Goal: Information Seeking & Learning: Understand process/instructions

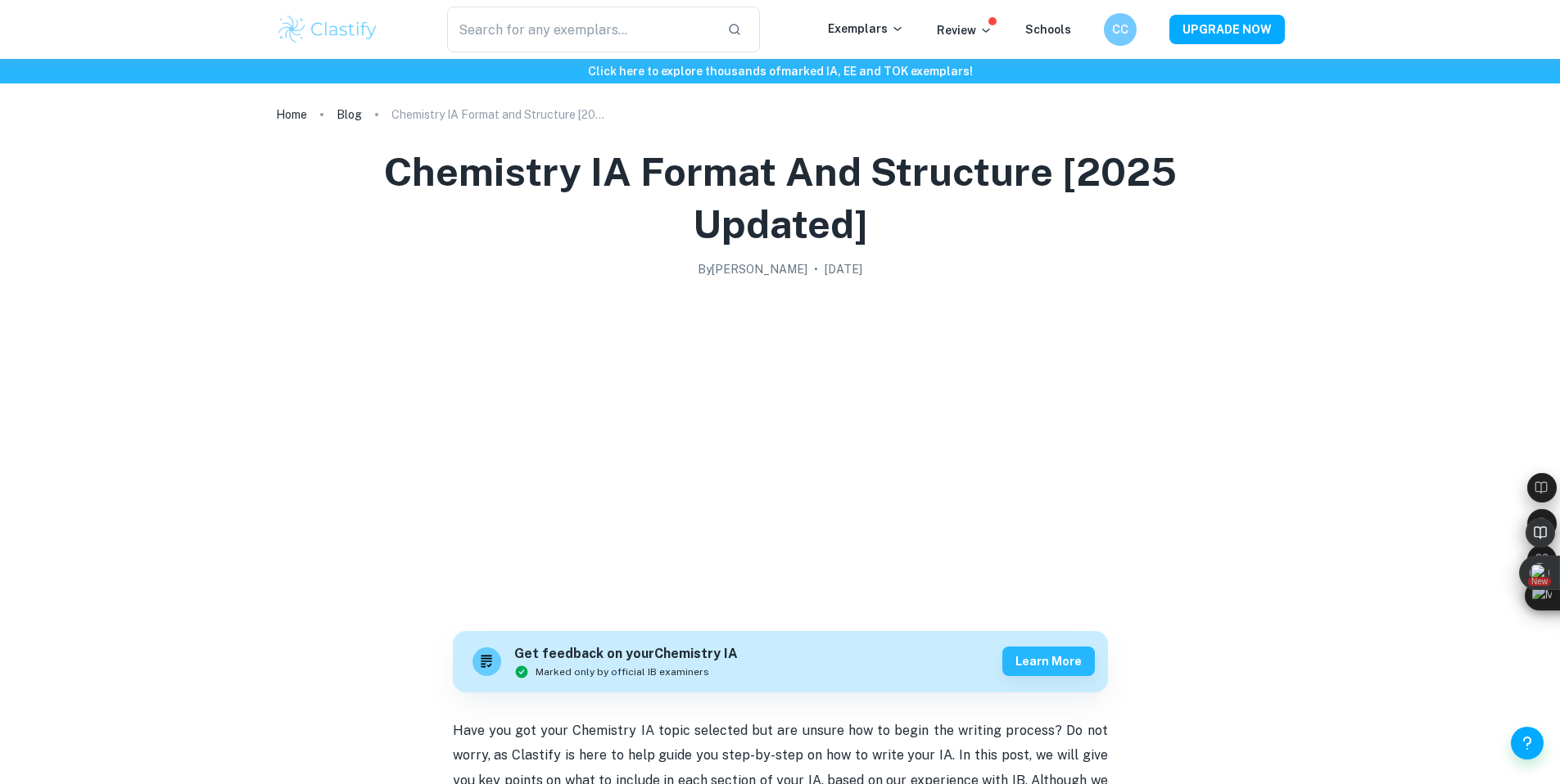
scroll to position [4566, 0]
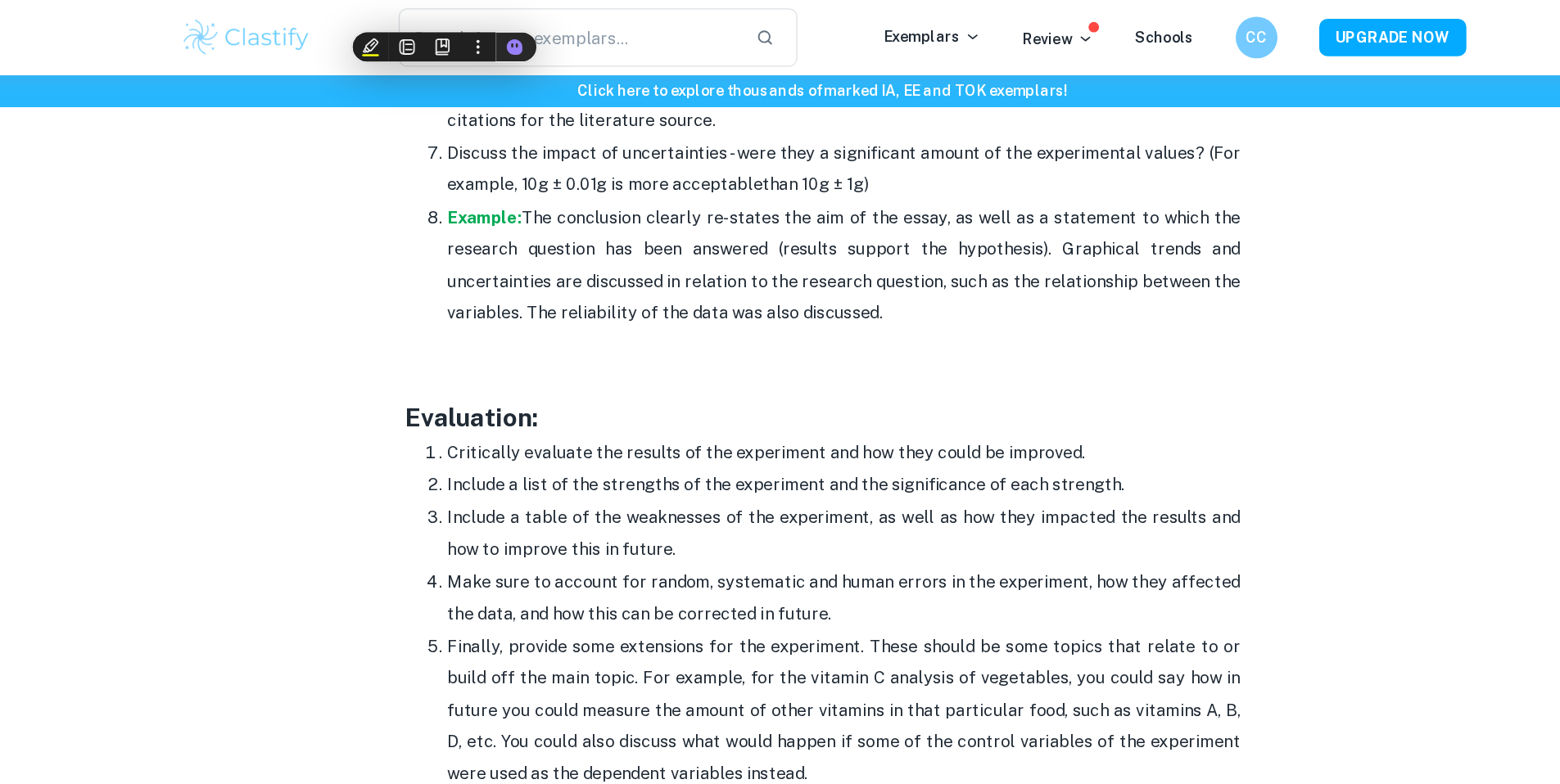
scroll to position [4574, 0]
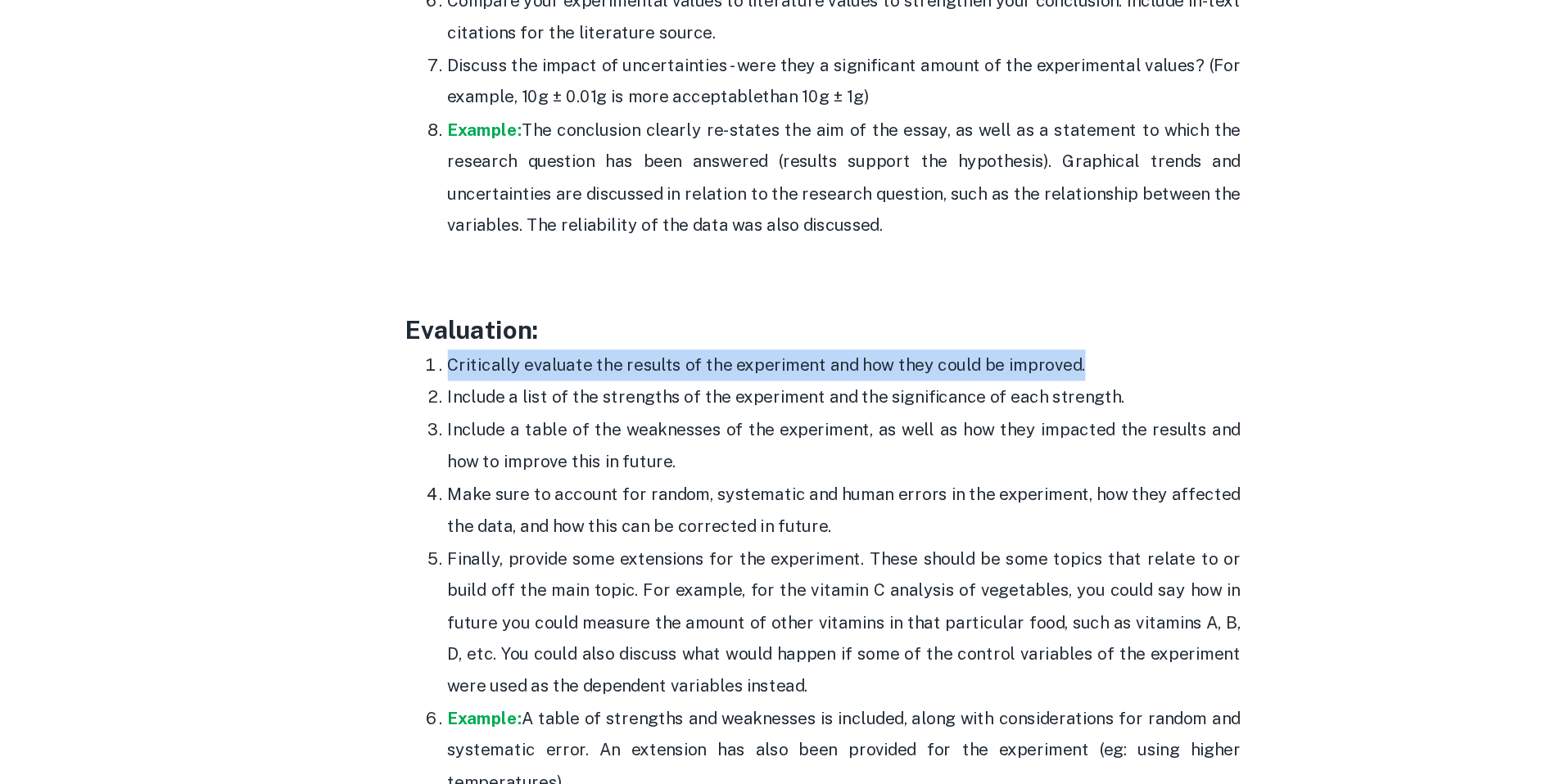
drag, startPoint x: 485, startPoint y: 372, endPoint x: 1004, endPoint y: 370, distance: 519.0
click at [1004, 386] on p "Critically evaluate the results of the experiment and how they could be improve…" at bounding box center [796, 397] width 622 height 24
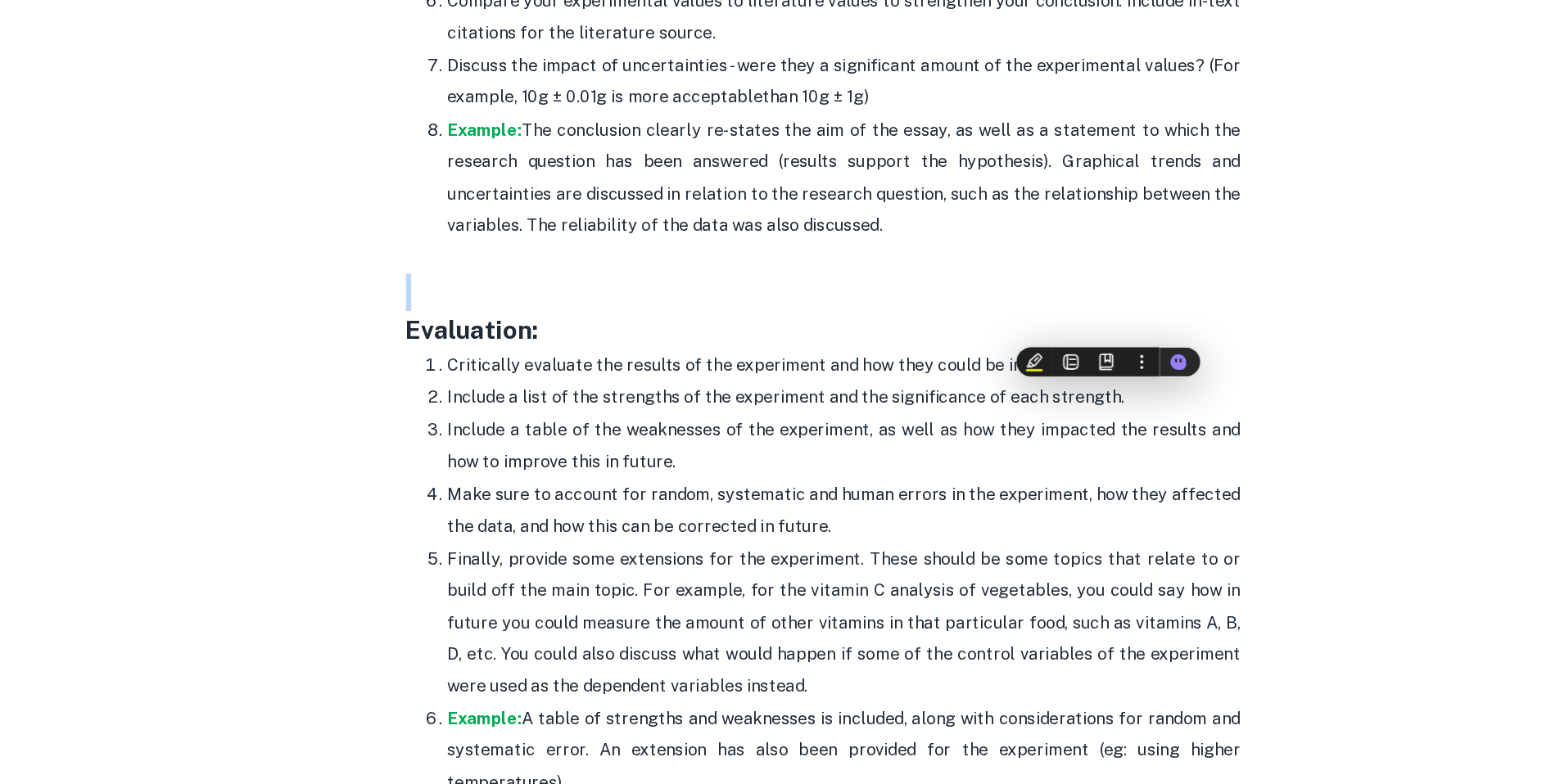
drag, startPoint x: 475, startPoint y: 291, endPoint x: 475, endPoint y: 332, distance: 41.0
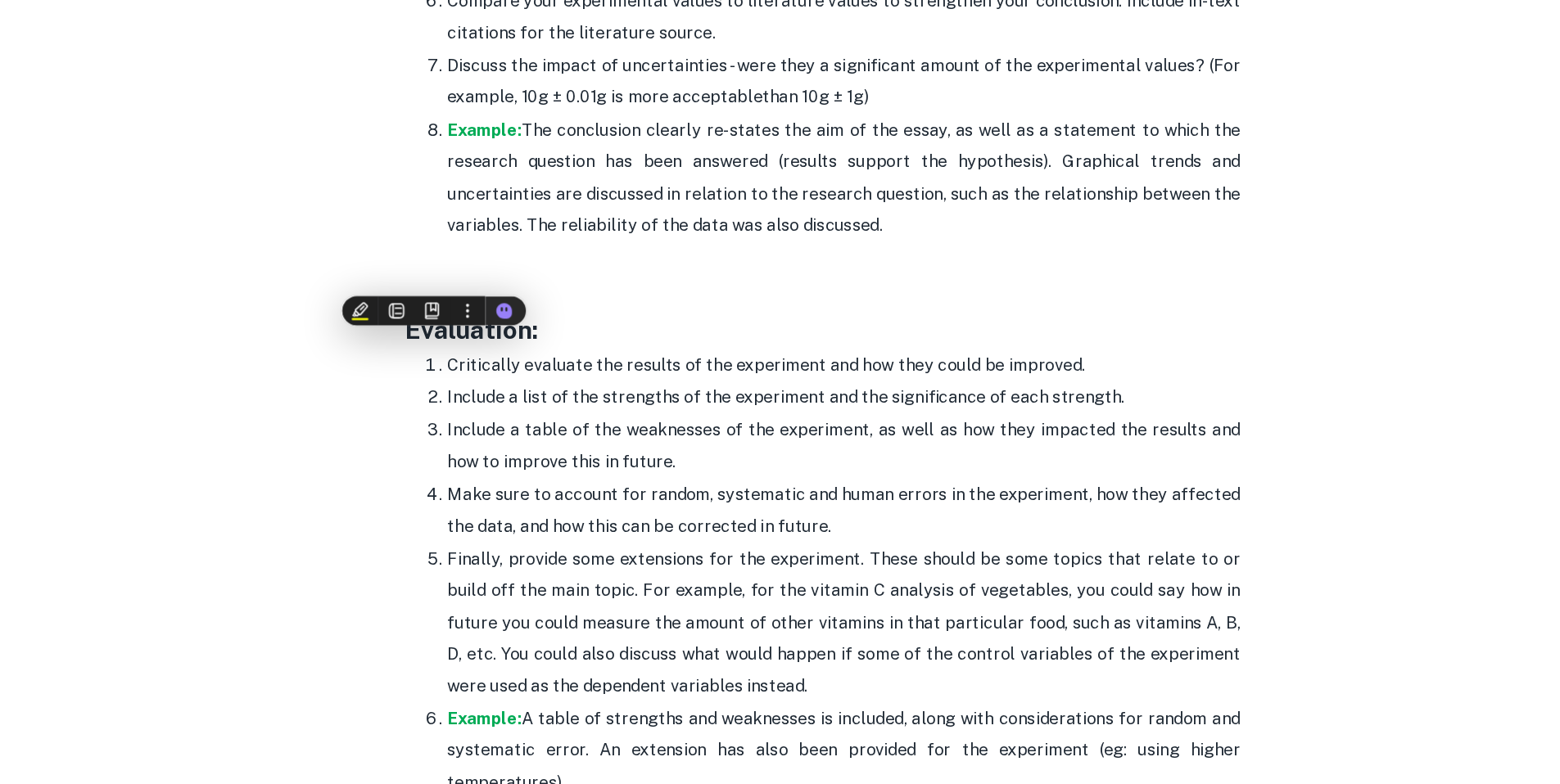
click at [693, 460] on p "Include a table of the weaknesses of the experiment, as well as how they impact…" at bounding box center [796, 461] width 622 height 50
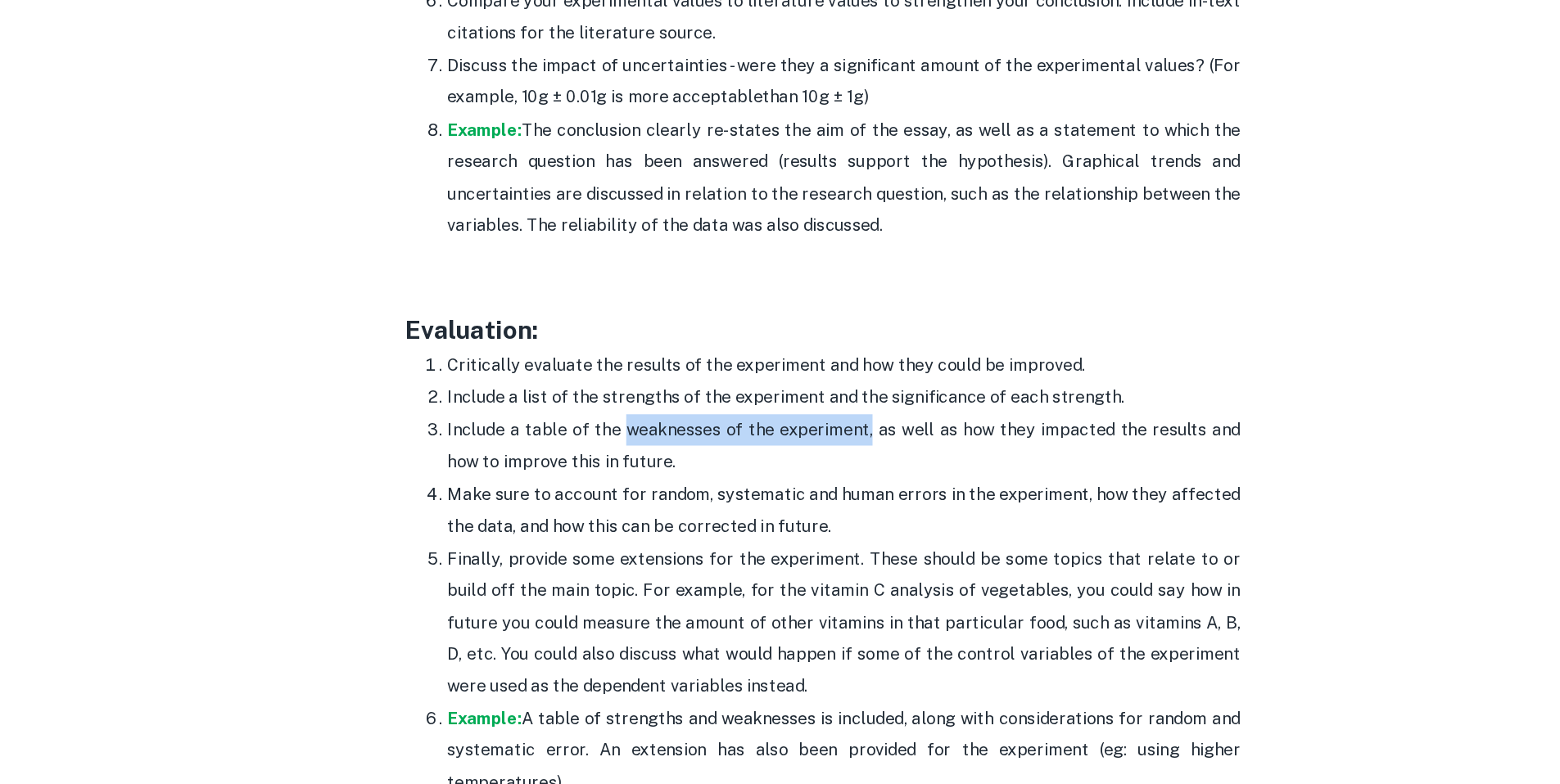
drag, startPoint x: 618, startPoint y: 423, endPoint x: 804, endPoint y: 430, distance: 186.1
click at [804, 436] on p "Include a table of the weaknesses of the experiment, as well as how they impact…" at bounding box center [796, 461] width 622 height 50
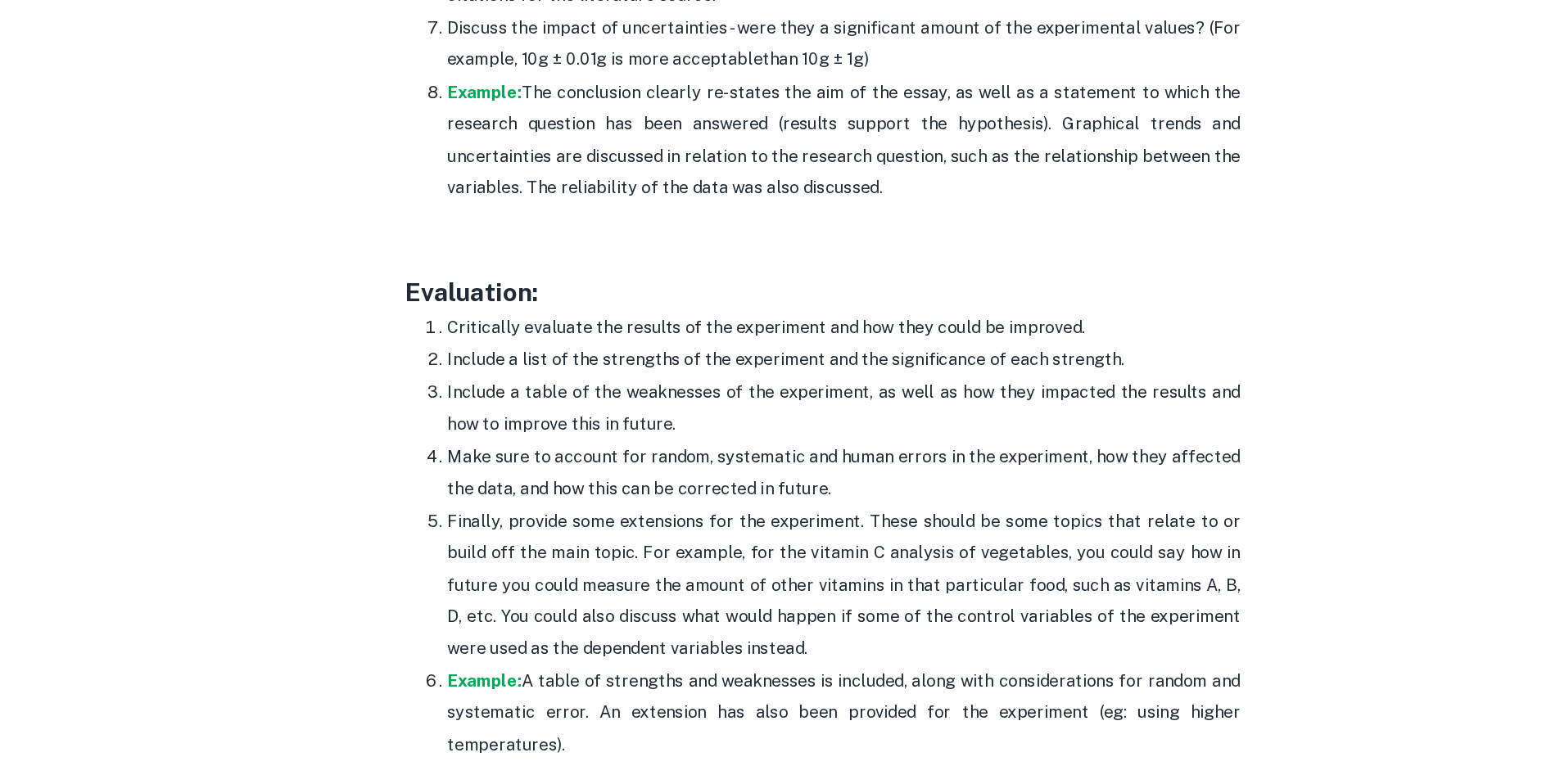
click at [663, 487] on p "Make sure to account for random, systematic and human errors in the experiment,…" at bounding box center [796, 511] width 622 height 50
drag, startPoint x: 485, startPoint y: 473, endPoint x: 796, endPoint y: 500, distance: 312.2
click at [796, 500] on p "Make sure to account for random, systematic and human errors in the experiment,…" at bounding box center [796, 511] width 622 height 50
click at [547, 498] on p "Make sure to account for random, systematic and human errors in the experiment,…" at bounding box center [796, 511] width 622 height 50
drag, startPoint x: 486, startPoint y: 520, endPoint x: 734, endPoint y: 624, distance: 268.9
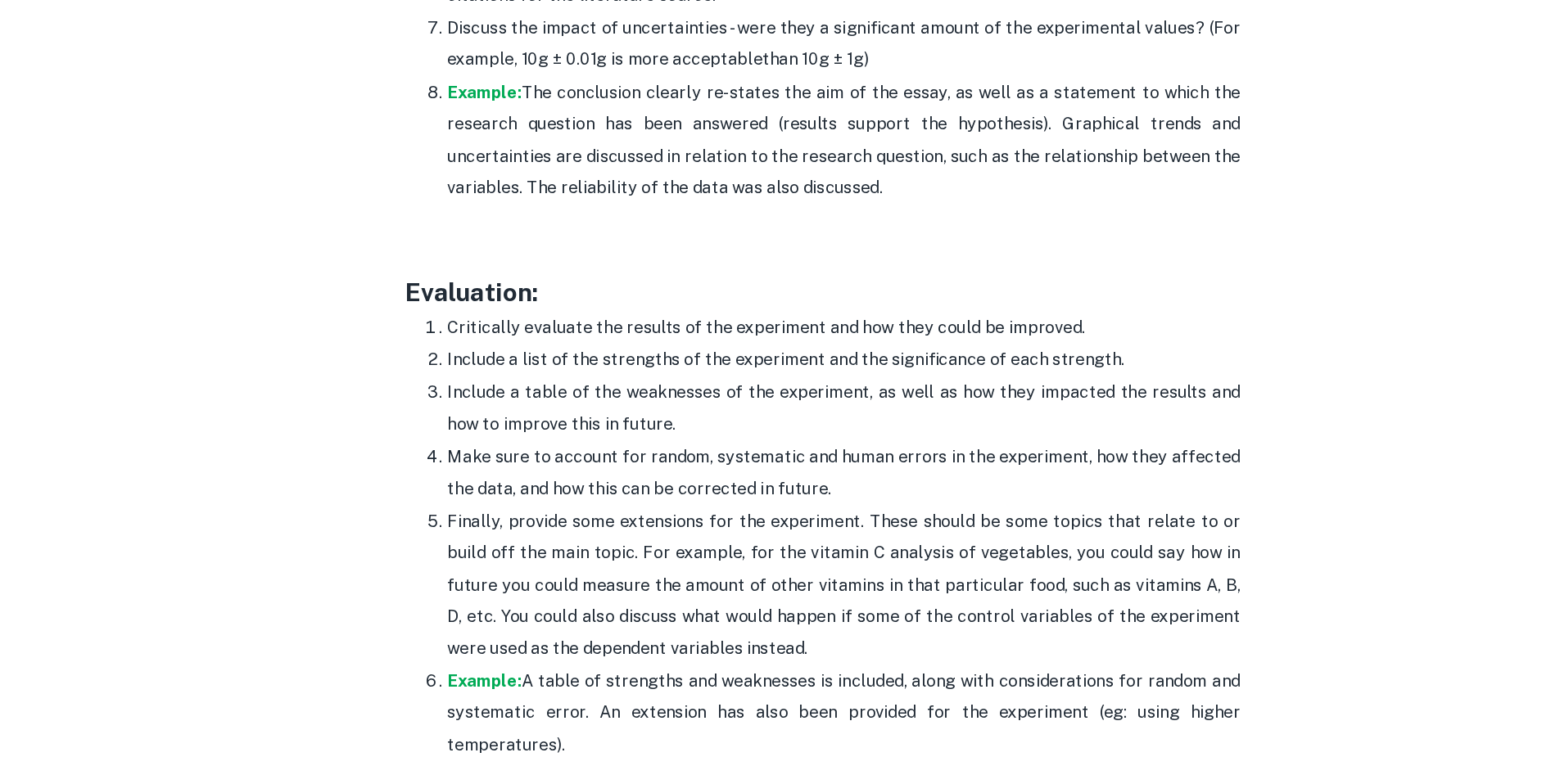
click at [734, 624] on p "Finally, provide some extensions for the experiment. These should be some topic…" at bounding box center [796, 599] width 622 height 124
drag, startPoint x: 734, startPoint y: 624, endPoint x: 489, endPoint y: 521, distance: 265.8
click at [489, 538] on p "Finally, provide some extensions for the experiment. These should be some topic…" at bounding box center [796, 599] width 622 height 124
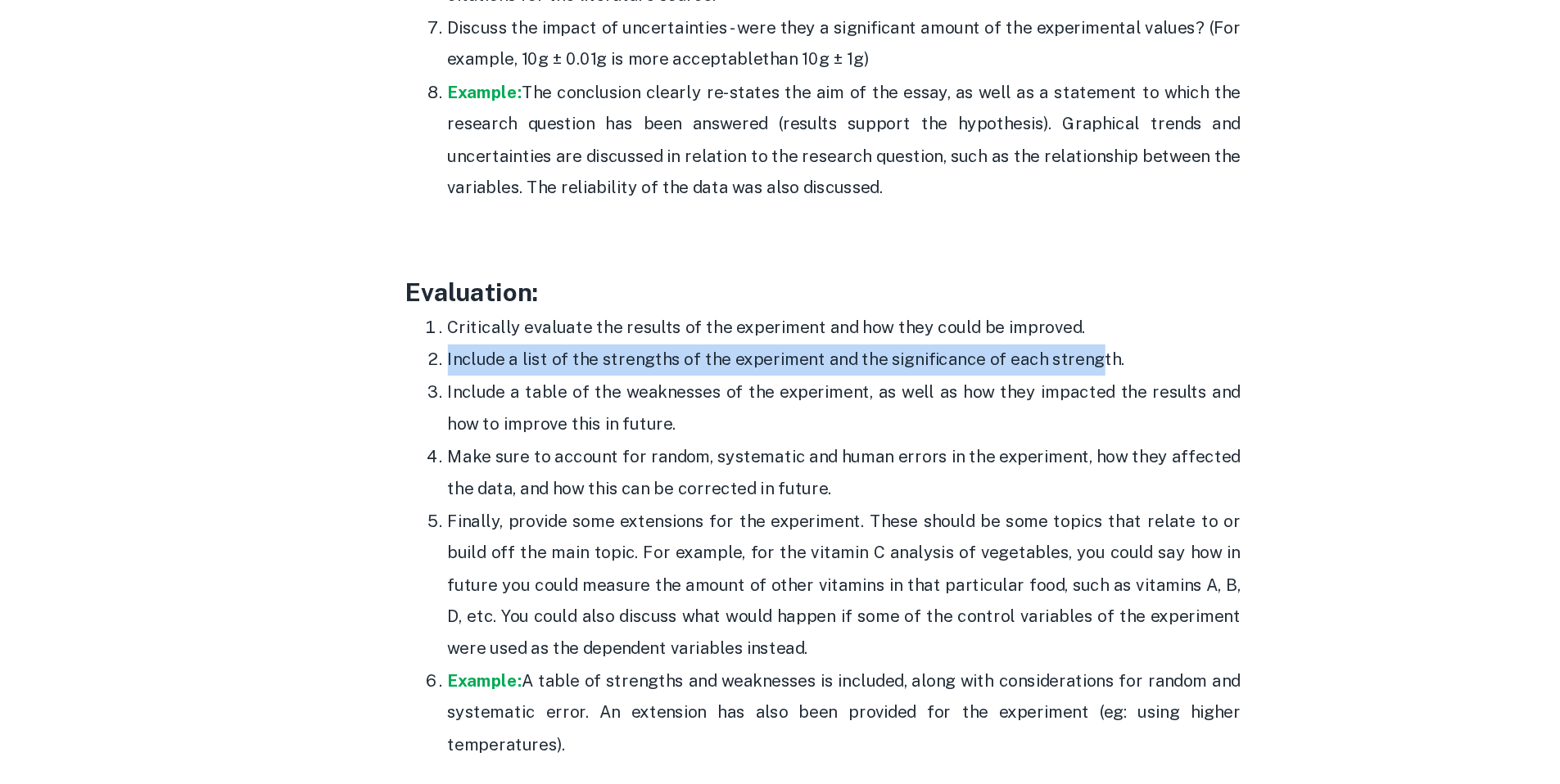
drag, startPoint x: 487, startPoint y: 372, endPoint x: 989, endPoint y: 388, distance: 502.3
click at [989, 388] on ol "Critically evaluate the results of the experiment and how they could be improve…" at bounding box center [780, 561] width 655 height 353
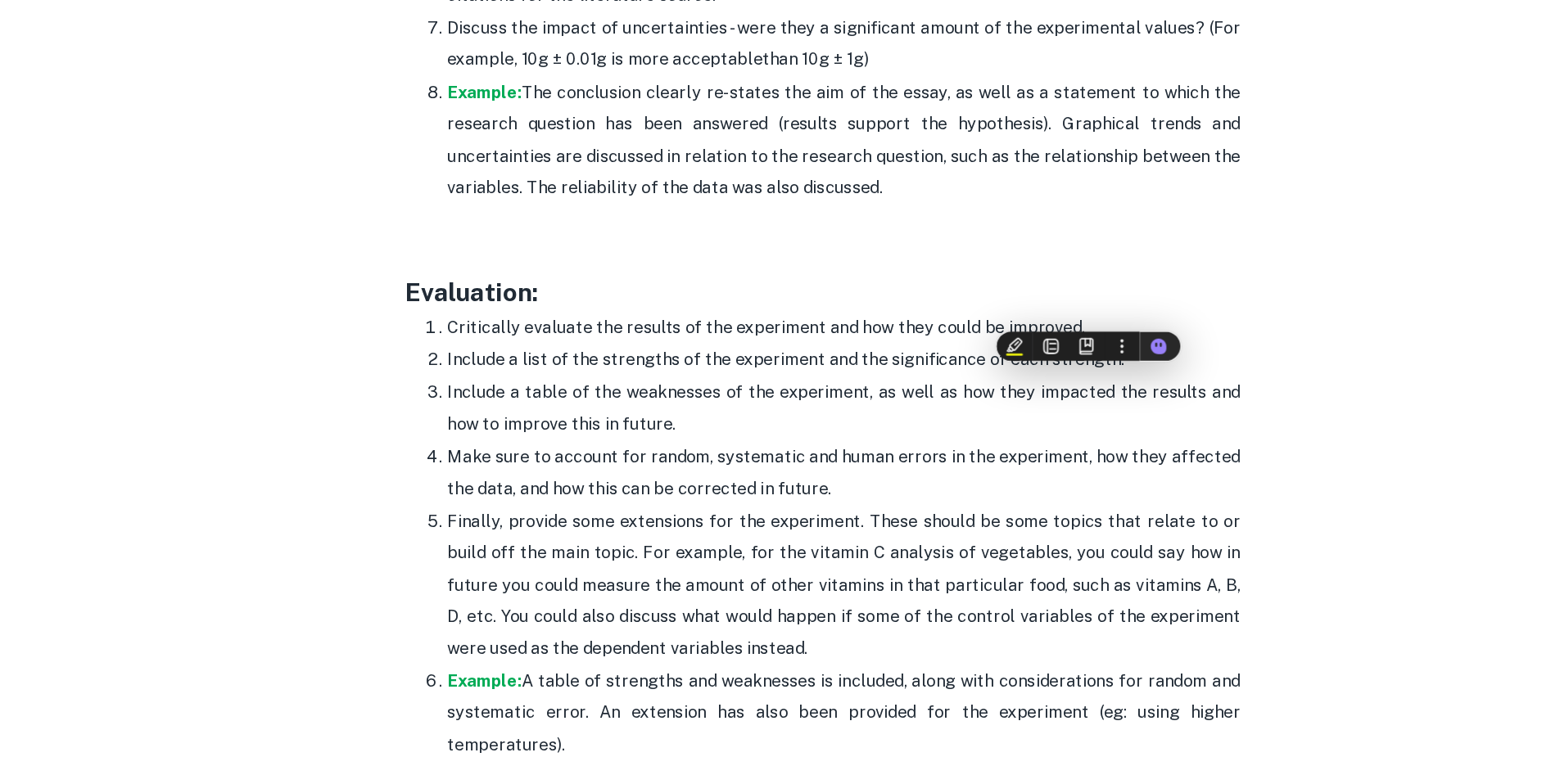
click at [896, 355] on h3 "Evaluation:" at bounding box center [780, 370] width 655 height 30
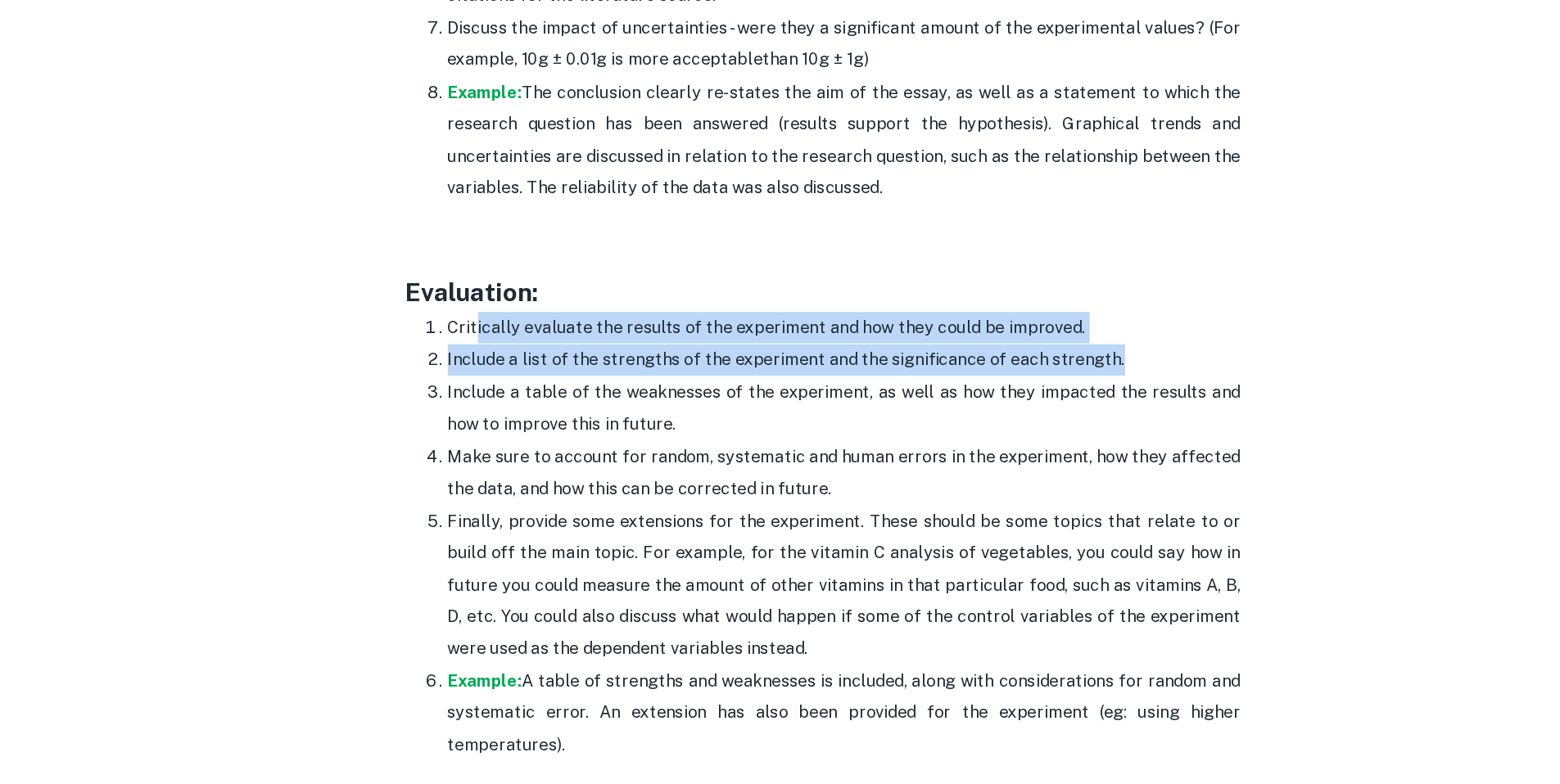
drag, startPoint x: 1019, startPoint y: 405, endPoint x: 506, endPoint y: 383, distance: 513.5
click at [506, 385] on ol "Critically evaluate the results of the experiment and how they could be improve…" at bounding box center [780, 561] width 655 height 353
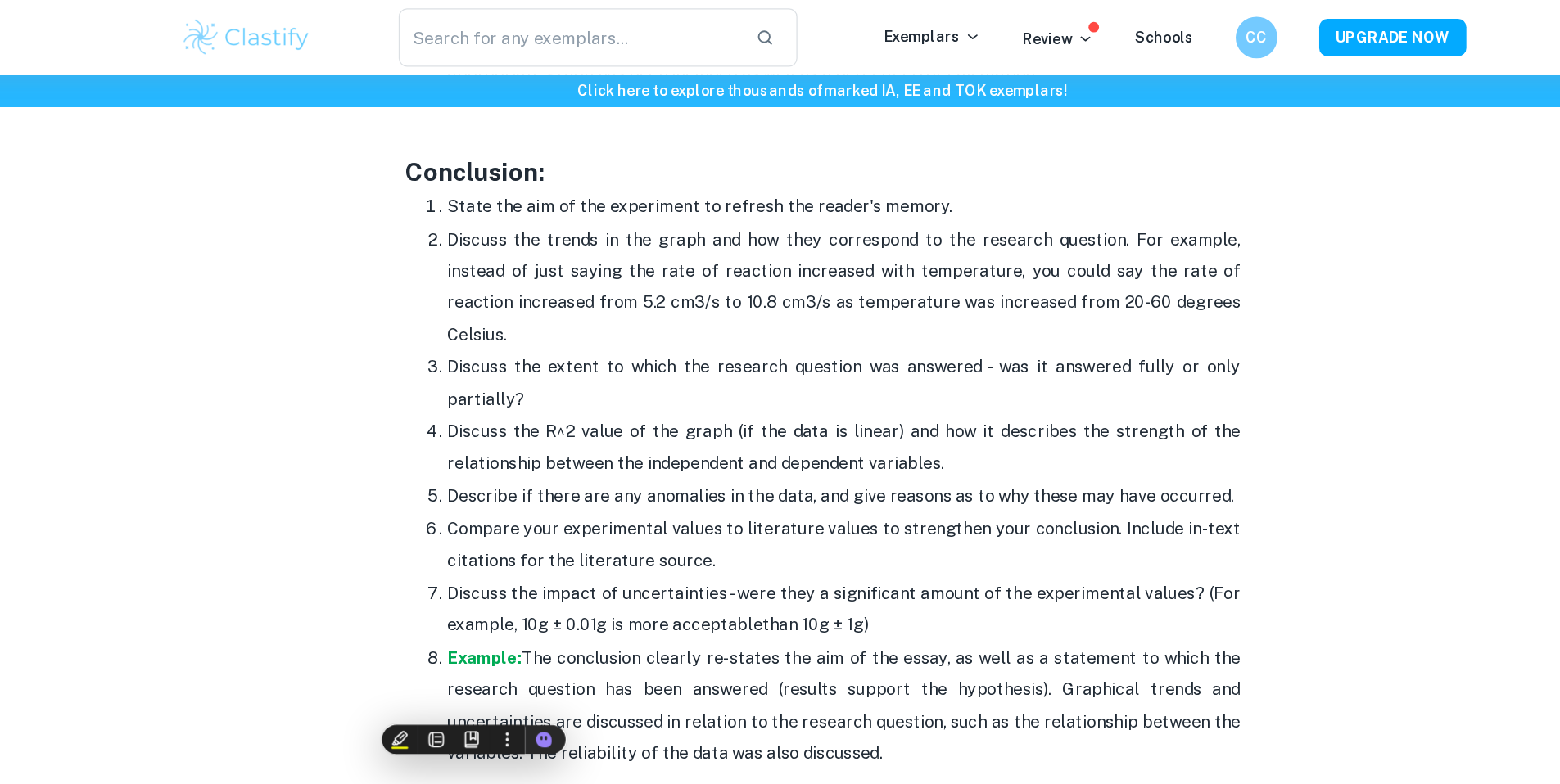
scroll to position [4264, 0]
